Goal: Task Accomplishment & Management: Complete application form

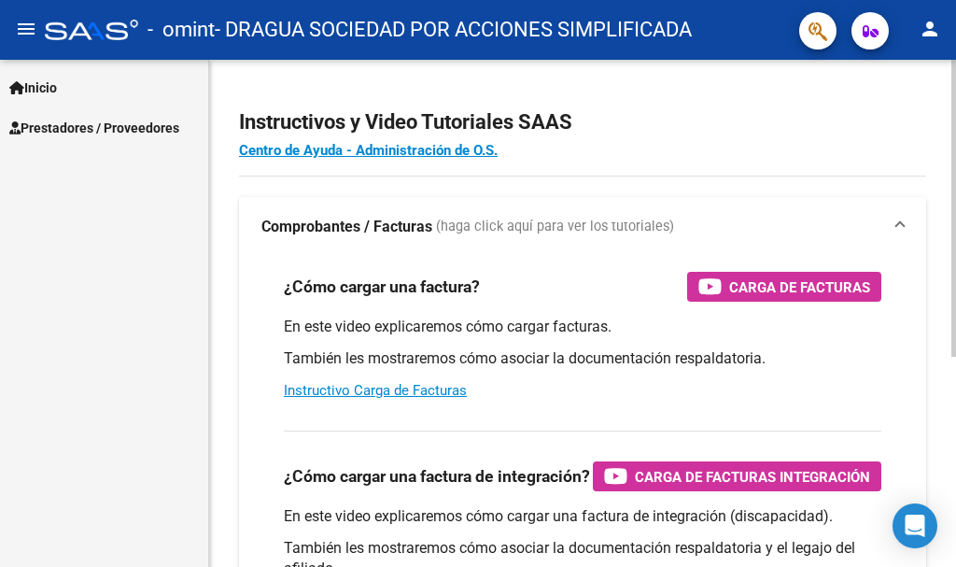
scroll to position [93, 0]
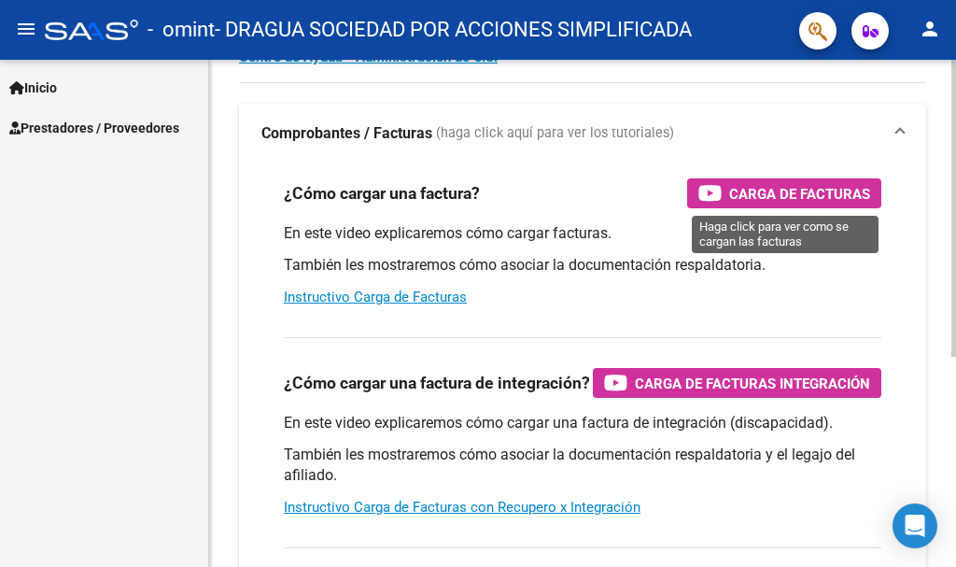
click at [802, 188] on span "Carga de Facturas" at bounding box center [799, 193] width 141 height 23
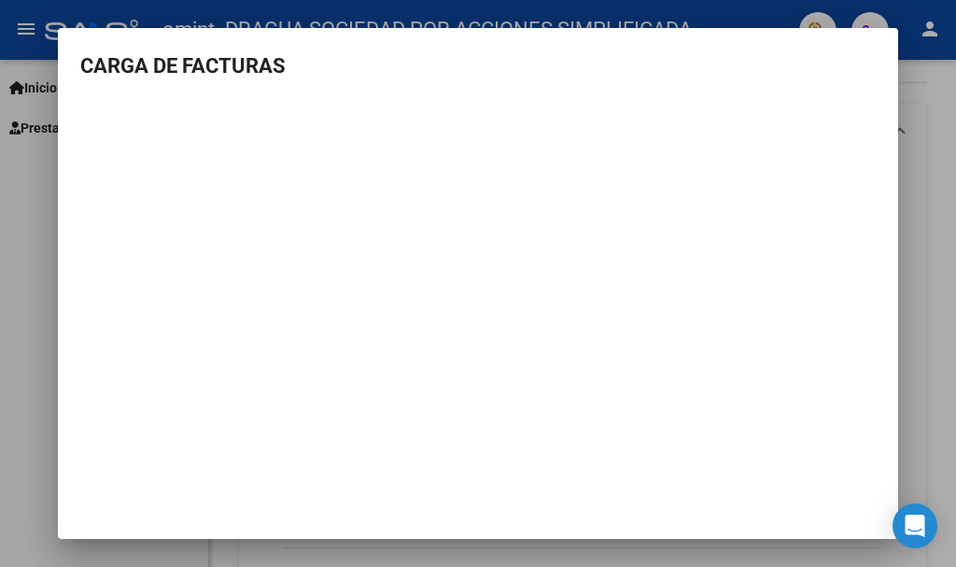
click at [760, 69] on h3 "CARGA DE FACTURAS" at bounding box center [477, 65] width 795 height 31
click at [12, 216] on div at bounding box center [478, 283] width 956 height 567
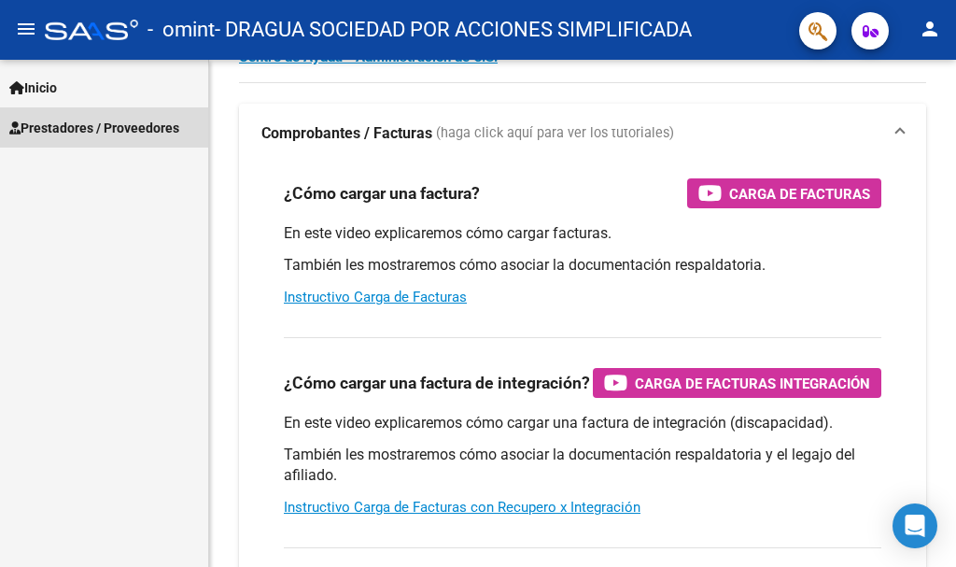
click at [162, 125] on span "Prestadores / Proveedores" at bounding box center [94, 128] width 170 height 21
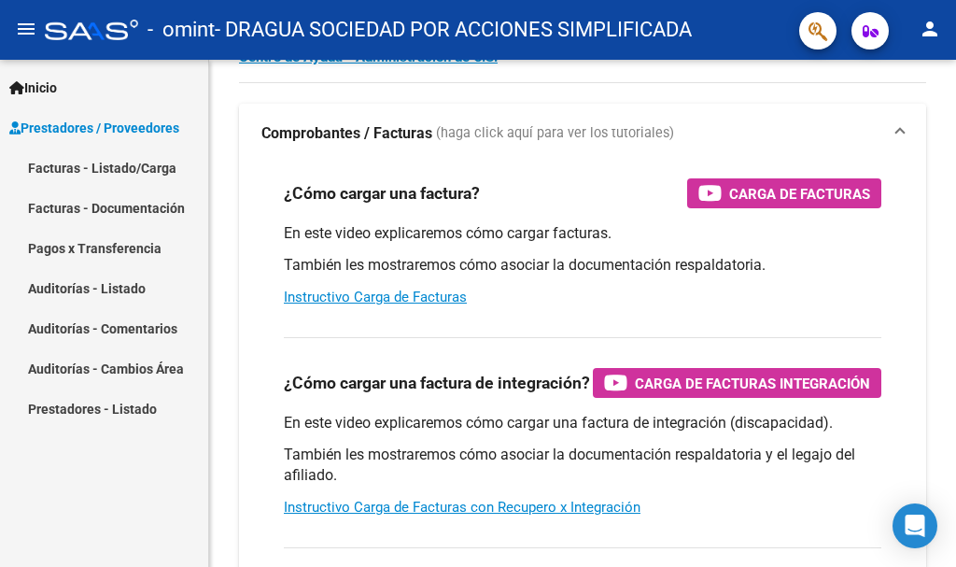
click at [146, 162] on link "Facturas - Listado/Carga" at bounding box center [104, 168] width 208 height 40
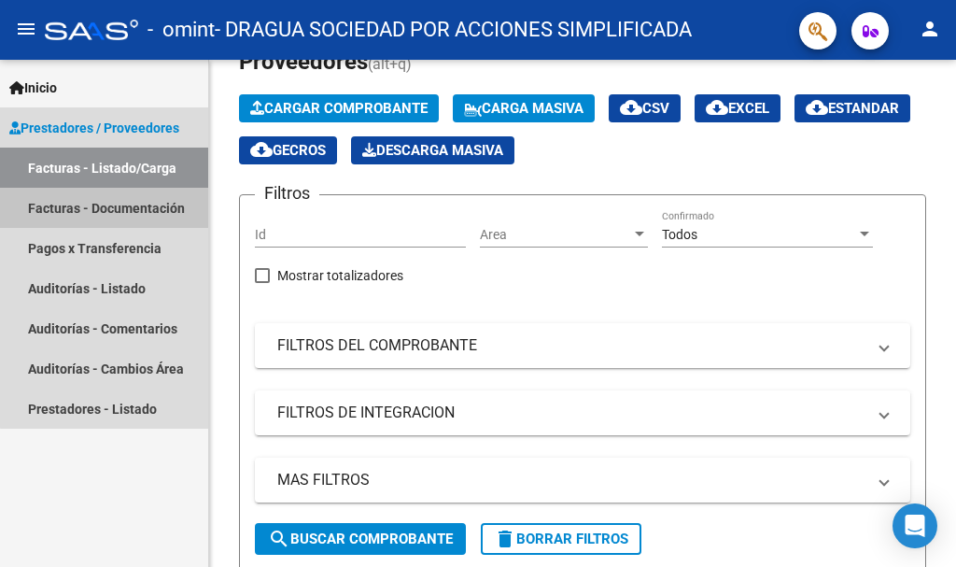
click at [167, 204] on link "Facturas - Documentación" at bounding box center [104, 208] width 208 height 40
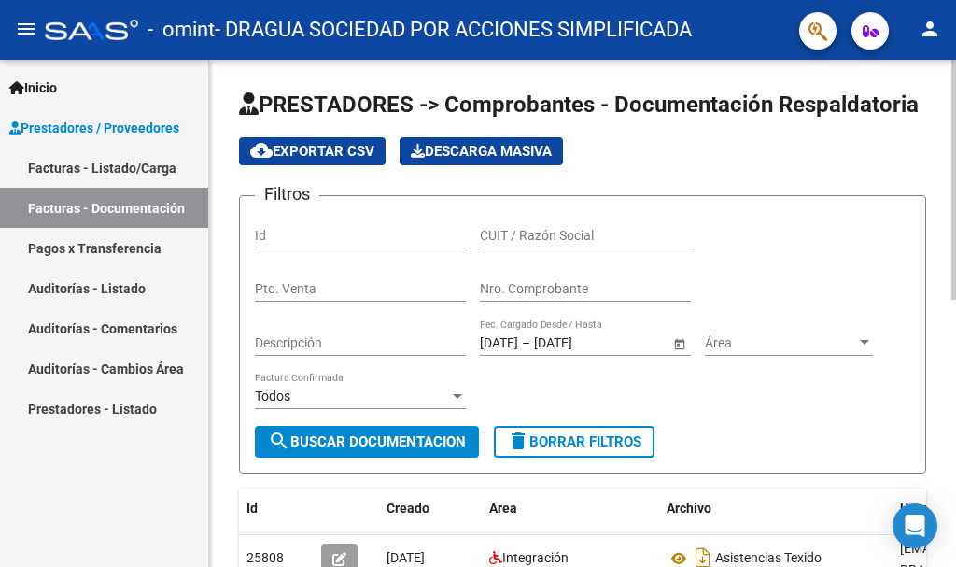
click at [306, 234] on input "Id" at bounding box center [360, 236] width 211 height 16
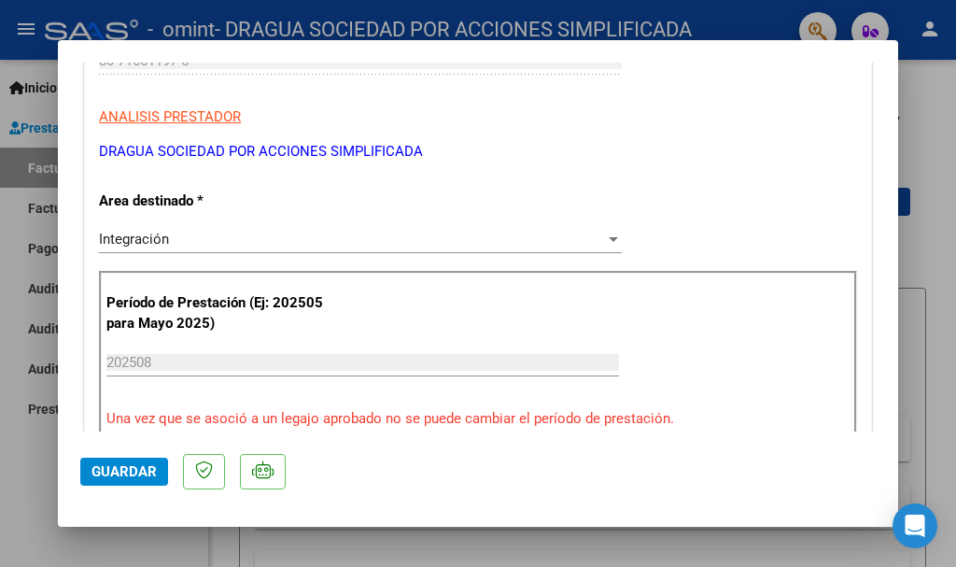
scroll to position [373, 0]
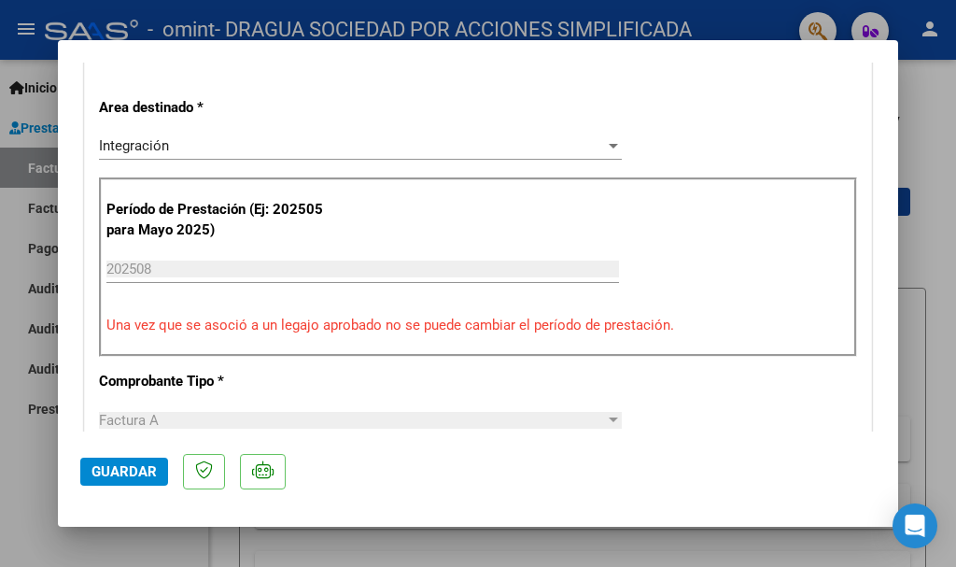
click at [287, 265] on input "202508" at bounding box center [362, 268] width 513 height 17
click at [306, 272] on input "202508" at bounding box center [362, 268] width 513 height 17
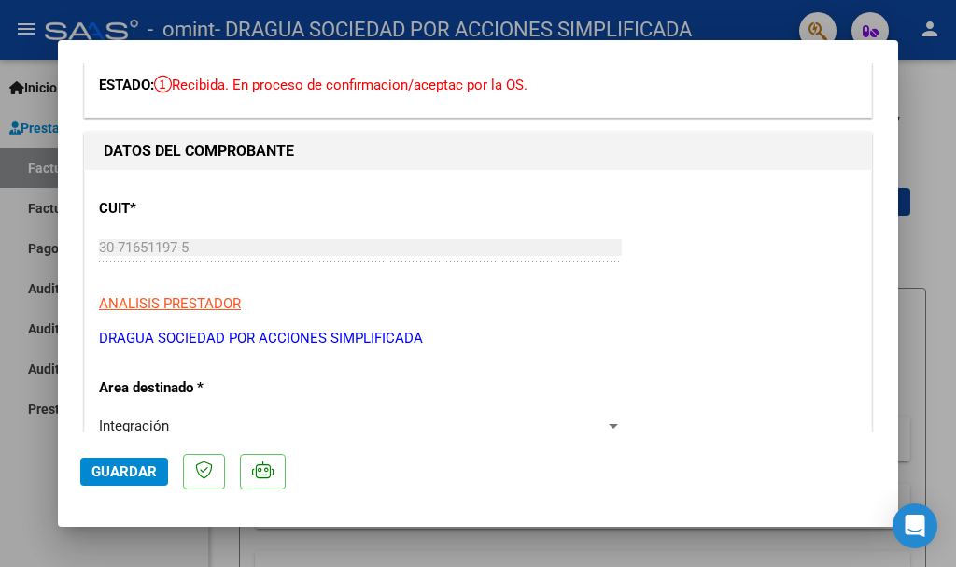
scroll to position [0, 0]
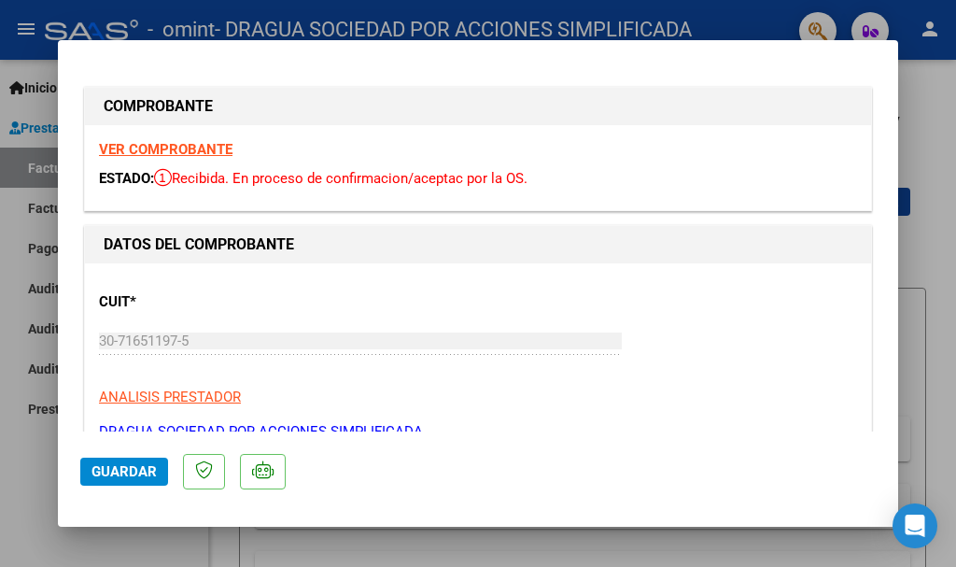
drag, startPoint x: 667, startPoint y: 45, endPoint x: 667, endPoint y: 72, distance: 27.1
click at [667, 72] on mat-dialog-container "COMPROBANTE VER COMPROBANTE ESTADO: Recibida. En proceso de confirmacion/acepta…" at bounding box center [478, 283] width 840 height 486
click at [930, 171] on div at bounding box center [478, 283] width 956 height 567
type input "$ 0,00"
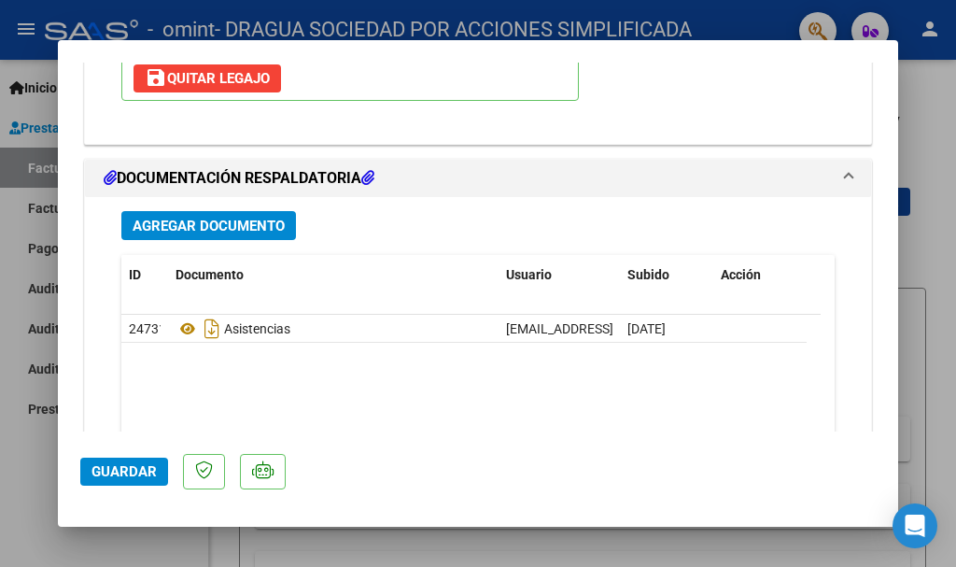
scroll to position [2287, 0]
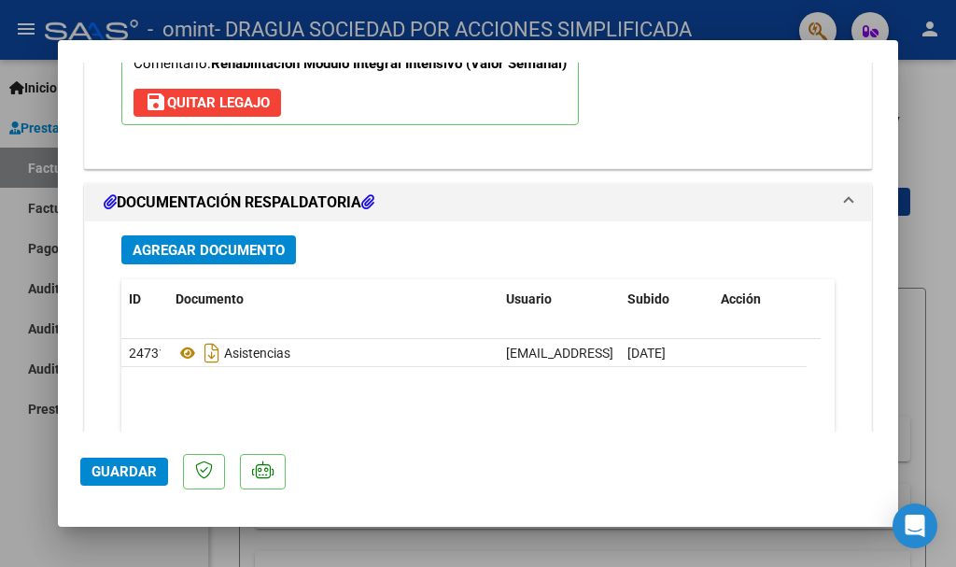
click at [235, 258] on span "Agregar Documento" at bounding box center [209, 250] width 152 height 17
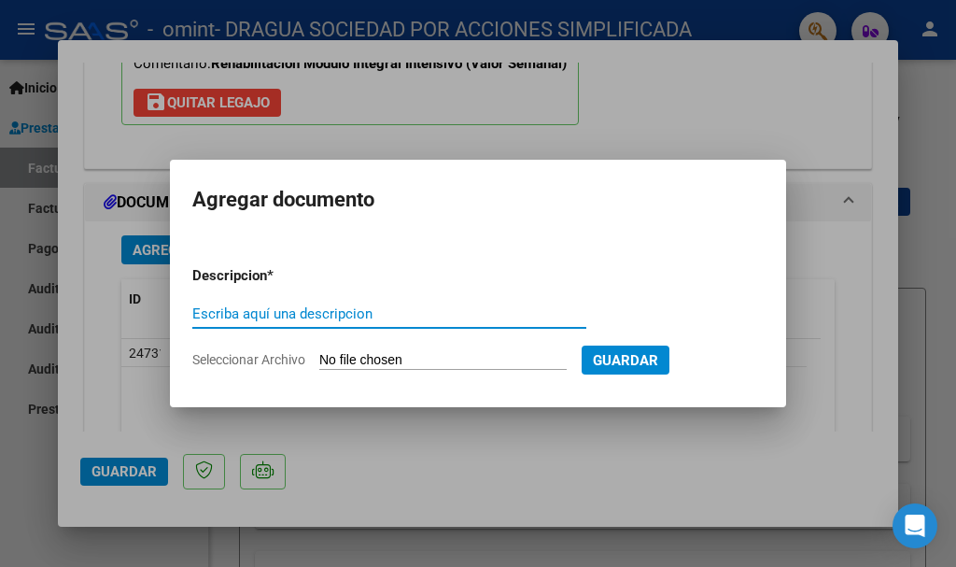
click at [272, 314] on input "Escriba aquí una descripcion" at bounding box center [389, 313] width 394 height 17
click at [383, 312] on input "Escriba aquí una descripcion" at bounding box center [389, 313] width 394 height 17
type input "asistencias Vazquez"
click at [493, 351] on app-file-uploader "Seleccionar Archivo" at bounding box center [386, 359] width 389 height 17
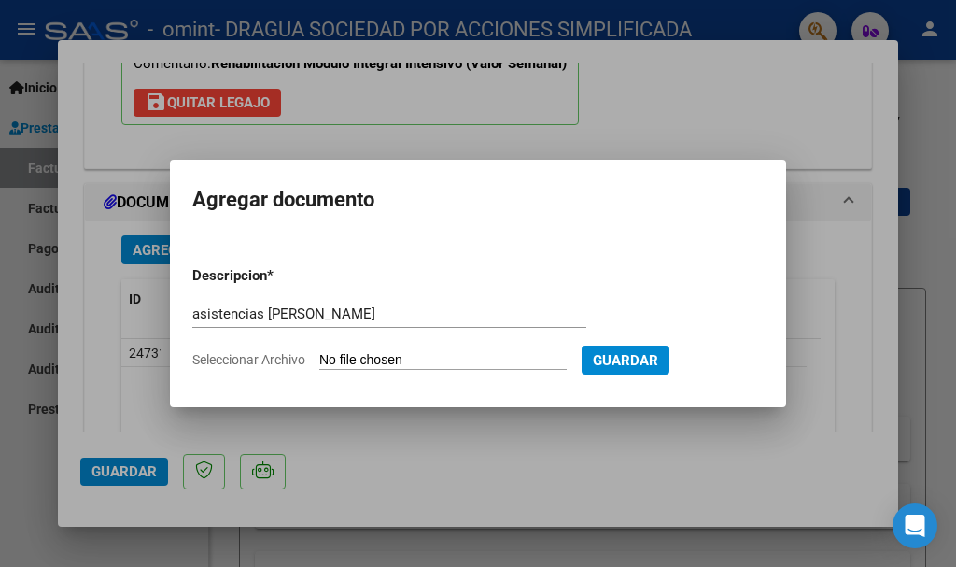
click at [435, 357] on input "Seleccionar Archivo" at bounding box center [442, 361] width 247 height 18
type input "C:\fakepath\Asistencia Vazque jaime.pdf"
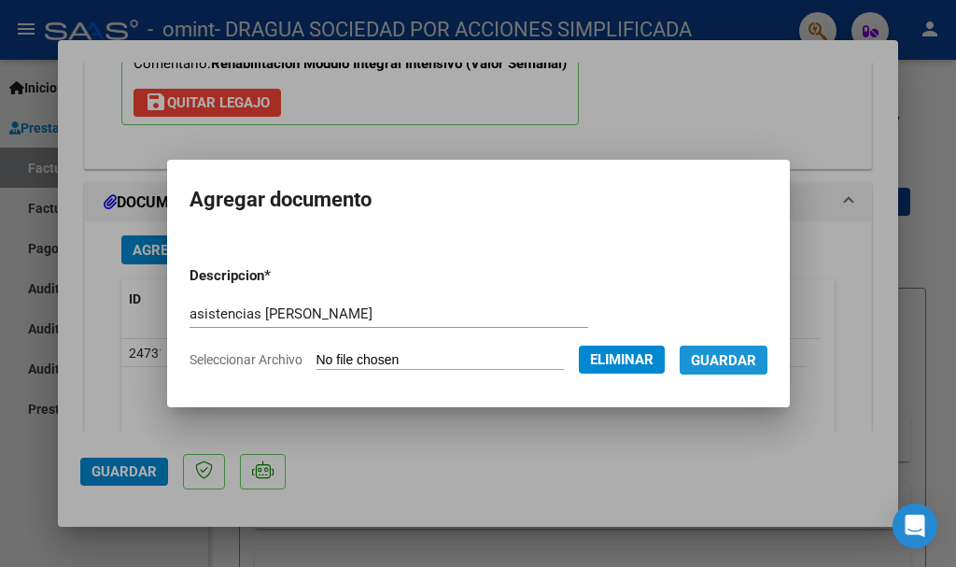
click at [740, 355] on span "Guardar" at bounding box center [723, 360] width 65 height 17
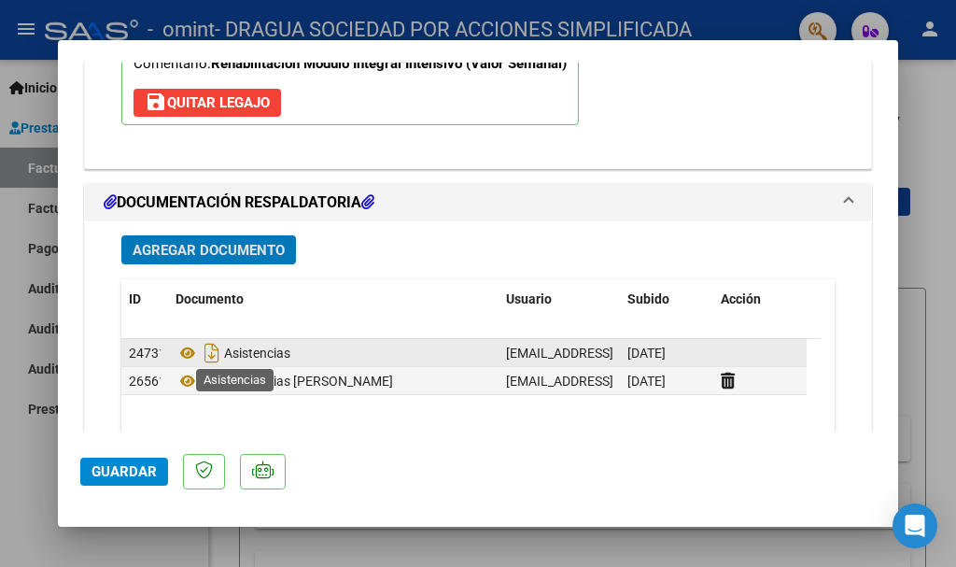
click at [290, 352] on span "Asistencias" at bounding box center [233, 352] width 115 height 15
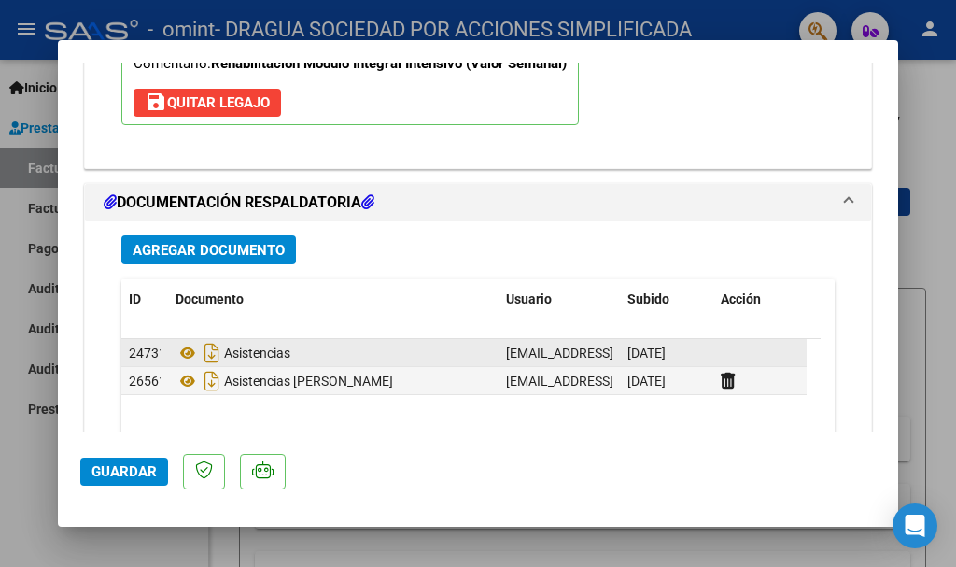
click at [290, 352] on span "Asistencias" at bounding box center [233, 352] width 115 height 15
click at [215, 355] on icon "Descargar documento" at bounding box center [212, 353] width 24 height 30
click at [138, 473] on span "Guardar" at bounding box center [123, 471] width 65 height 17
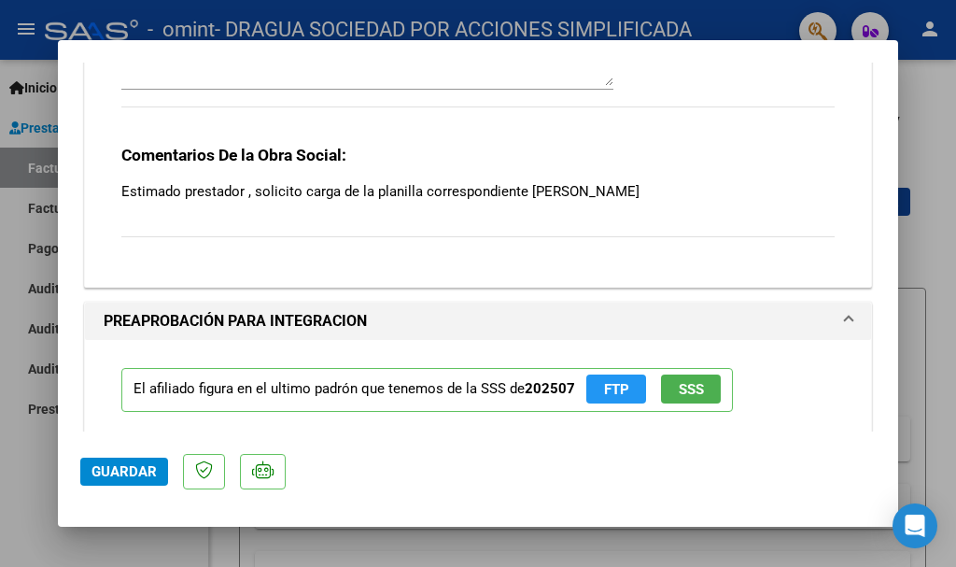
scroll to position [1727, 0]
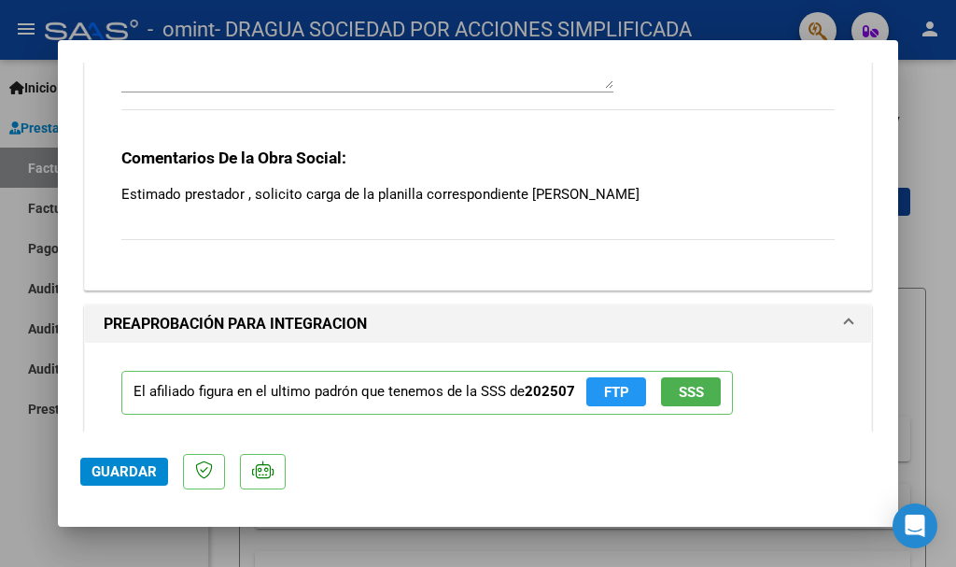
click at [945, 209] on div at bounding box center [478, 283] width 956 height 567
type input "$ 0,00"
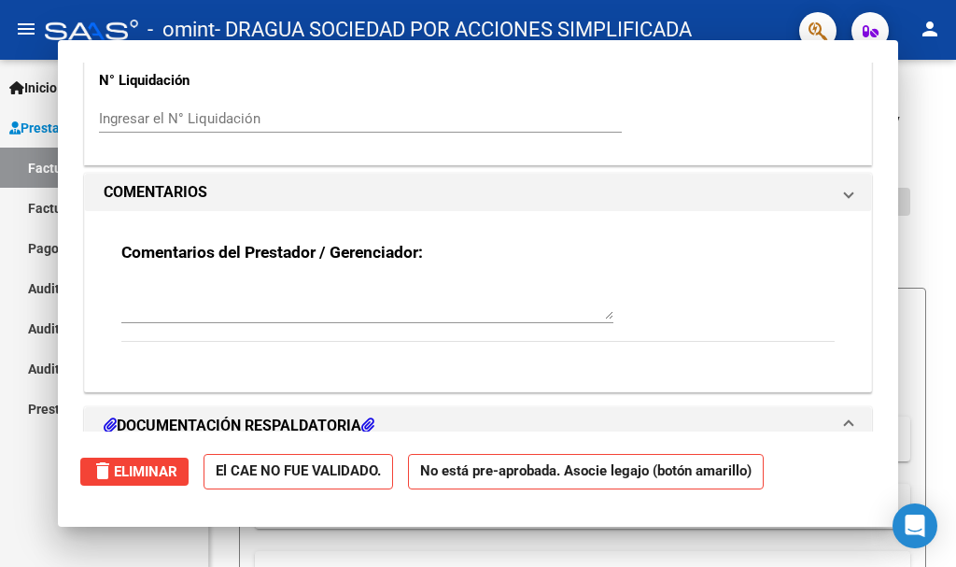
scroll to position [1958, 0]
